Goal: Find specific page/section: Find specific page/section

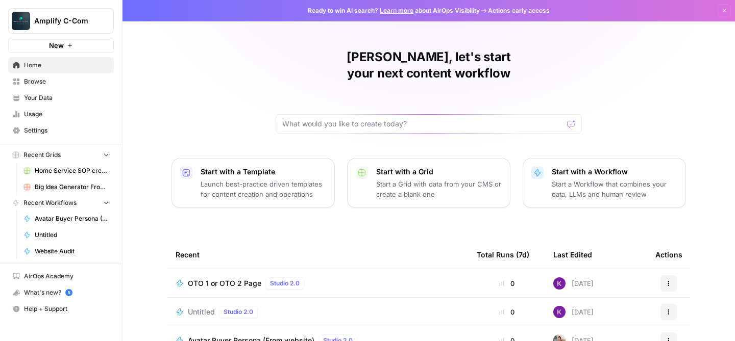
click at [32, 83] on span "Browse" at bounding box center [66, 81] width 85 height 9
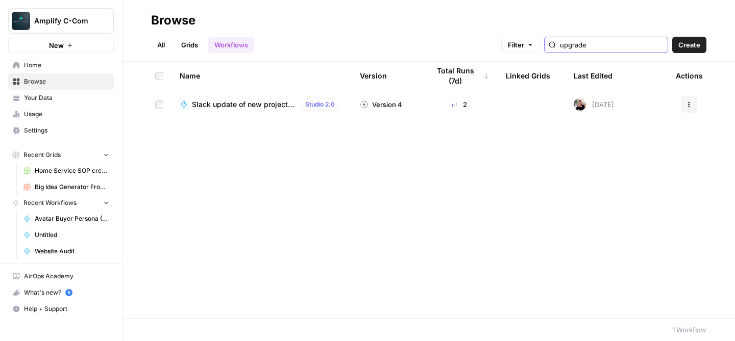
click at [630, 46] on input "upgrade" at bounding box center [612, 45] width 104 height 10
drag, startPoint x: 610, startPoint y: 45, endPoint x: 571, endPoint y: 46, distance: 39.8
click at [571, 46] on div "Filter upgrade Create" at bounding box center [603, 45] width 205 height 16
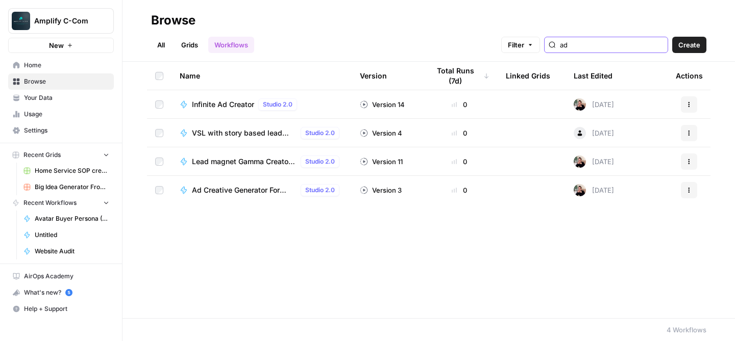
type input "ad"
